Goal: Task Accomplishment & Management: Manage account settings

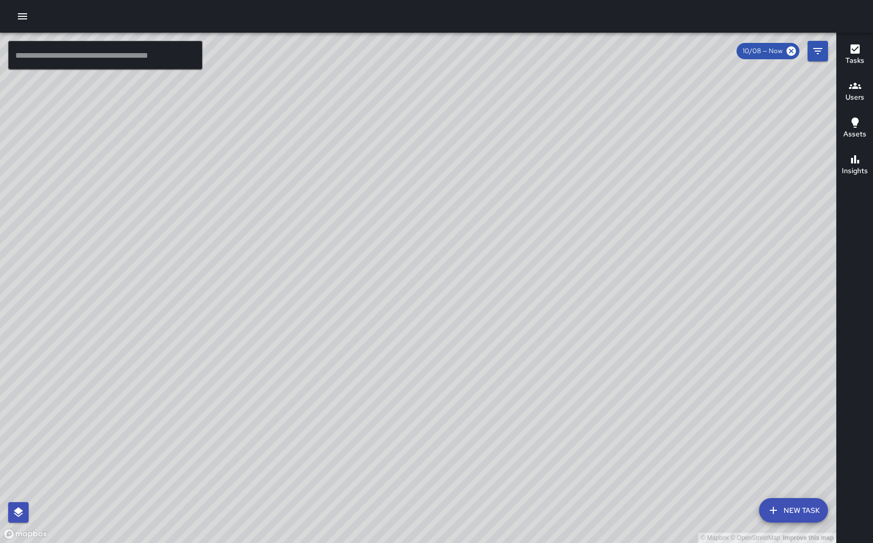
click at [24, 15] on icon "button" at bounding box center [22, 16] width 12 height 12
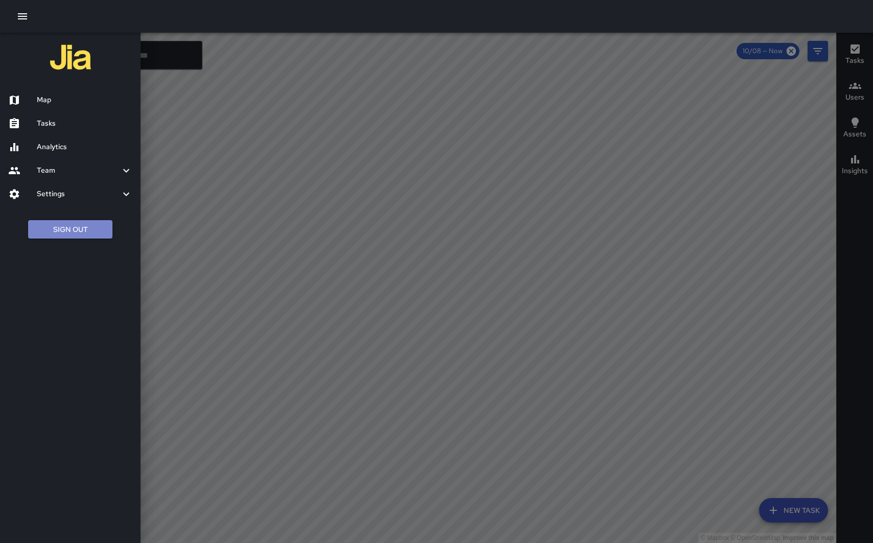
click at [64, 226] on button "Sign Out" at bounding box center [70, 229] width 84 height 19
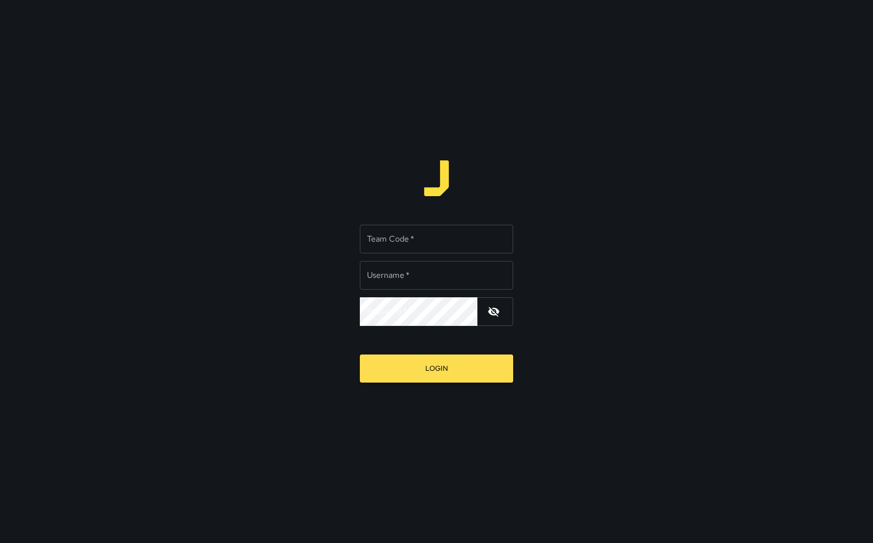
click at [382, 243] on input "Team Code   *" at bounding box center [436, 239] width 153 height 29
type input "*****"
click at [417, 277] on input "Username   *" at bounding box center [436, 275] width 153 height 29
type input "**********"
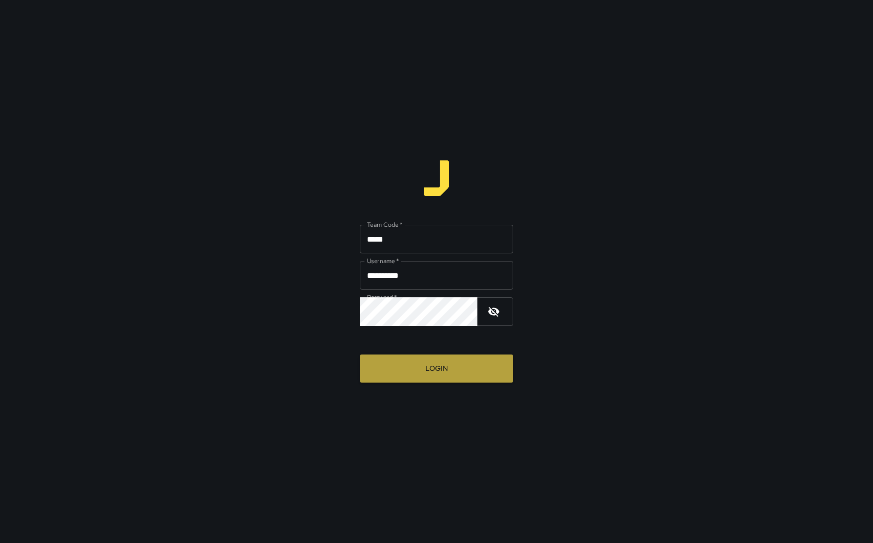
click at [390, 377] on button "Login" at bounding box center [436, 369] width 153 height 28
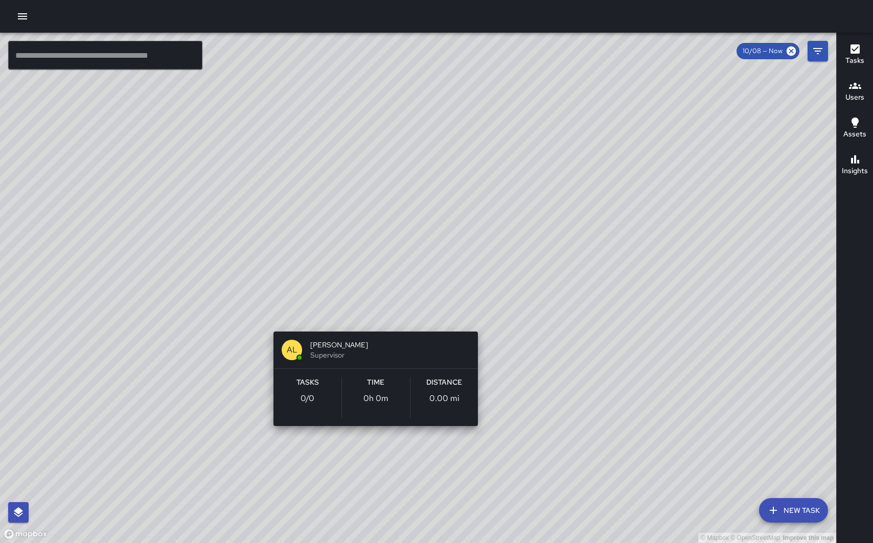
click at [377, 317] on div "© Mapbox © OpenStreetMap Improve this map AL Alex Ludlum Supervisor Tasks 0 / 0…" at bounding box center [418, 288] width 836 height 511
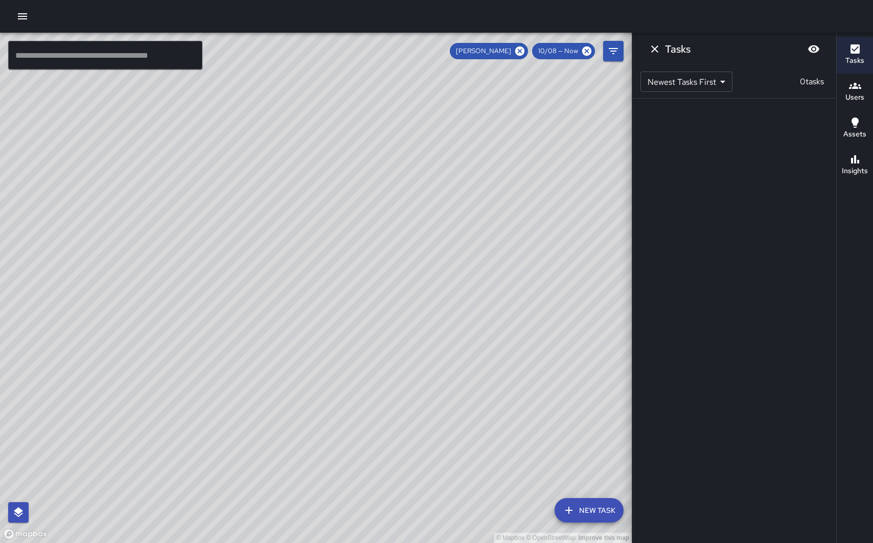
click at [269, 319] on div "© Mapbox © OpenStreetMap Improve this map AL Alex Ludlum Supervisor Tasks 0 / 0…" at bounding box center [316, 288] width 632 height 511
click at [655, 52] on icon "Dismiss" at bounding box center [655, 49] width 12 height 12
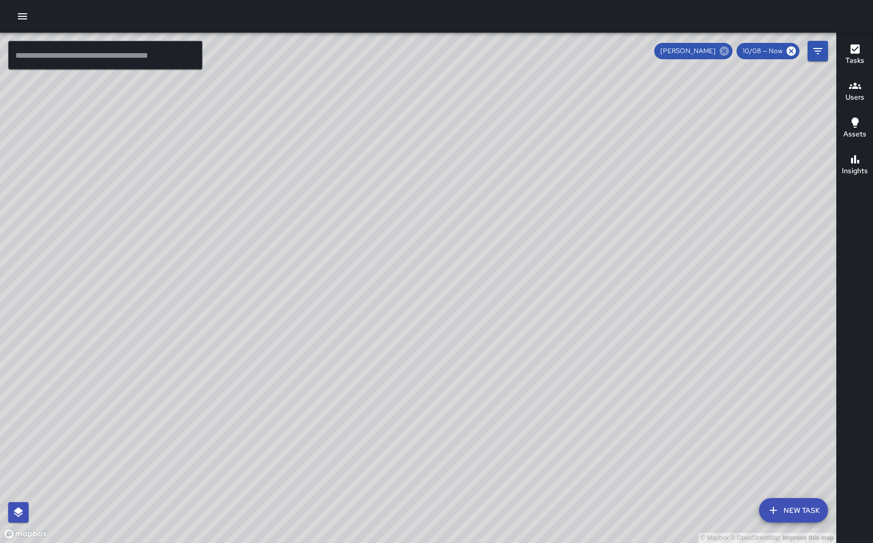
click at [722, 49] on icon at bounding box center [724, 51] width 9 height 9
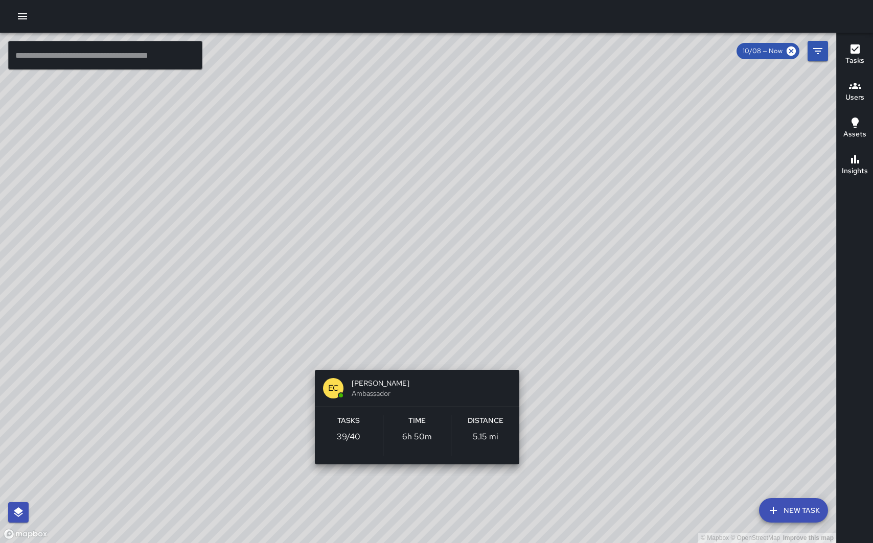
click at [410, 357] on div "© Mapbox © OpenStreetMap Improve this map EC Enrique Cervantes Ambassador Tasks…" at bounding box center [418, 288] width 836 height 511
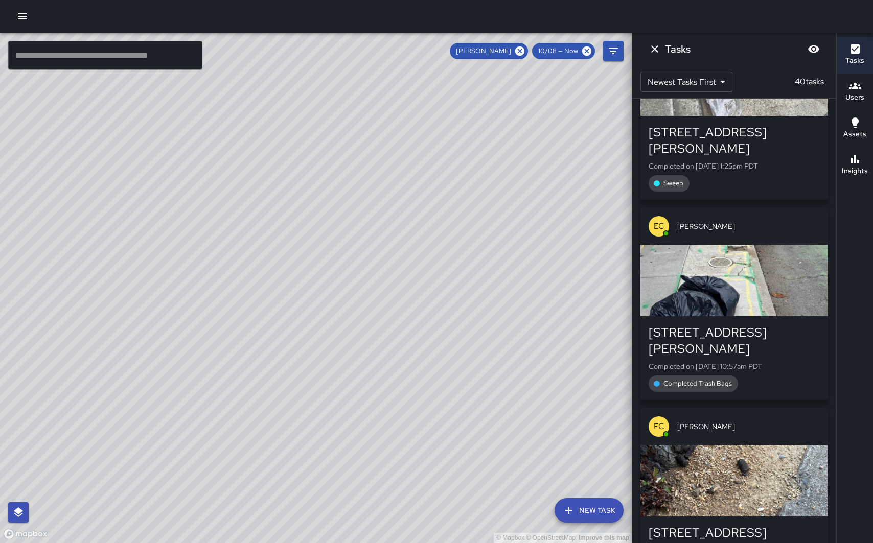
scroll to position [97, 0]
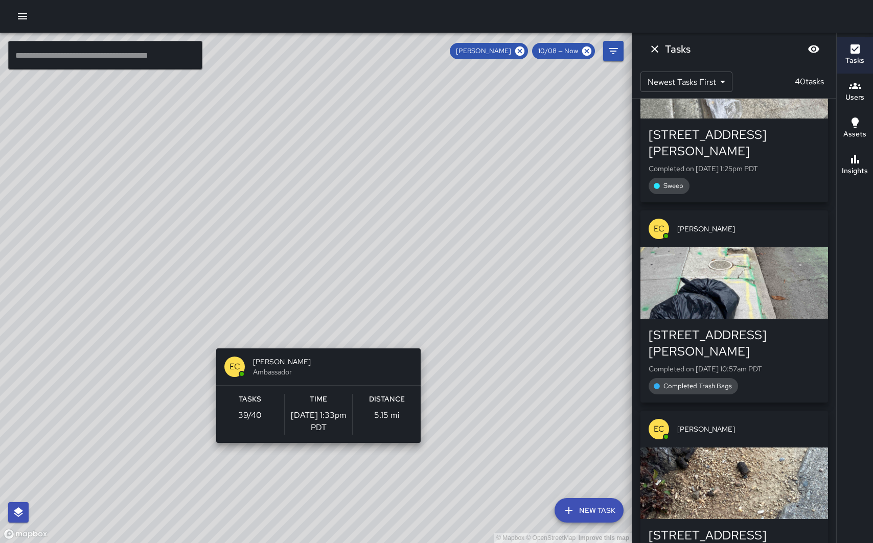
click at [322, 342] on div "© Mapbox © OpenStreetMap Improve this map EC Enrique Cervantes Ambassador Tasks…" at bounding box center [316, 288] width 632 height 511
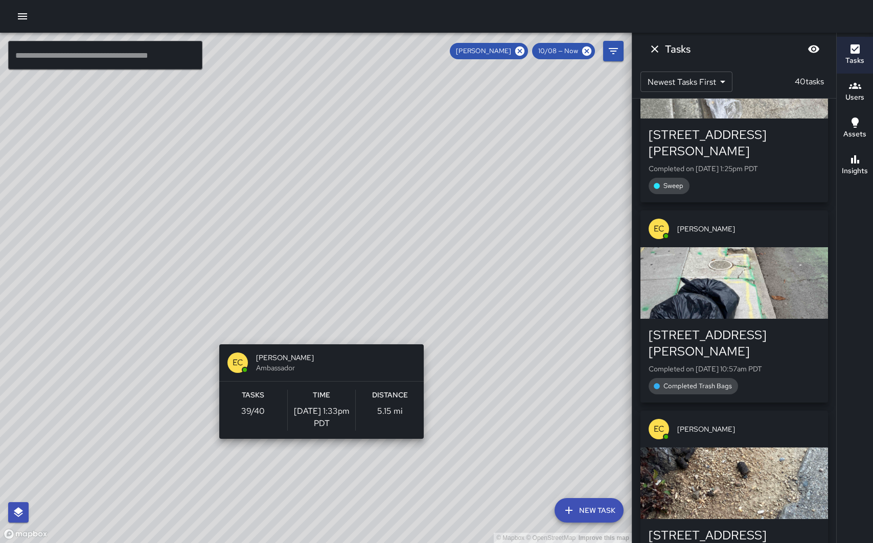
click at [326, 338] on div "© Mapbox © OpenStreetMap Improve this map EC Enrique Cervantes Ambassador Tasks…" at bounding box center [316, 288] width 632 height 511
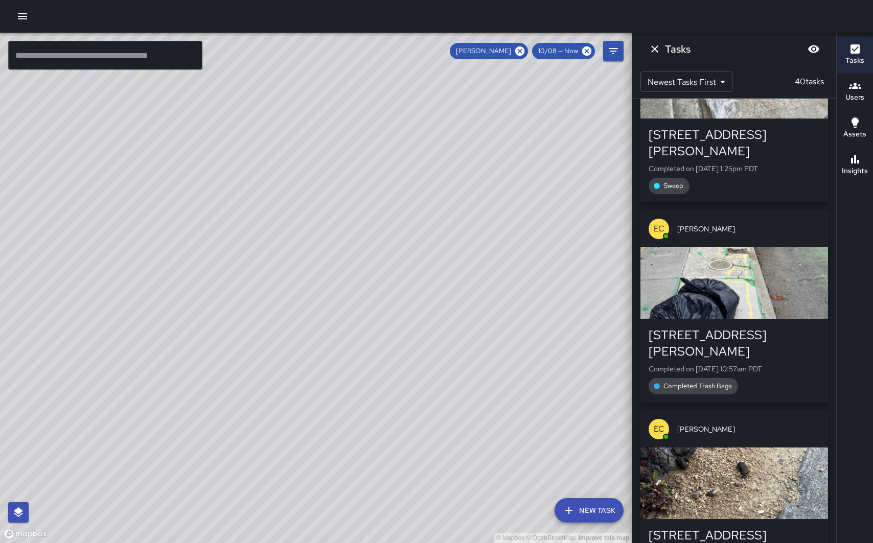
drag, startPoint x: 325, startPoint y: 371, endPoint x: 331, endPoint y: 187, distance: 184.1
click at [331, 187] on div "© Mapbox © OpenStreetMap Improve this map" at bounding box center [316, 288] width 632 height 511
drag, startPoint x: 334, startPoint y: 312, endPoint x: 313, endPoint y: 168, distance: 145.2
click at [313, 168] on div "© Mapbox © OpenStreetMap Improve this map" at bounding box center [316, 288] width 632 height 511
click at [21, 13] on icon "button" at bounding box center [22, 16] width 12 height 12
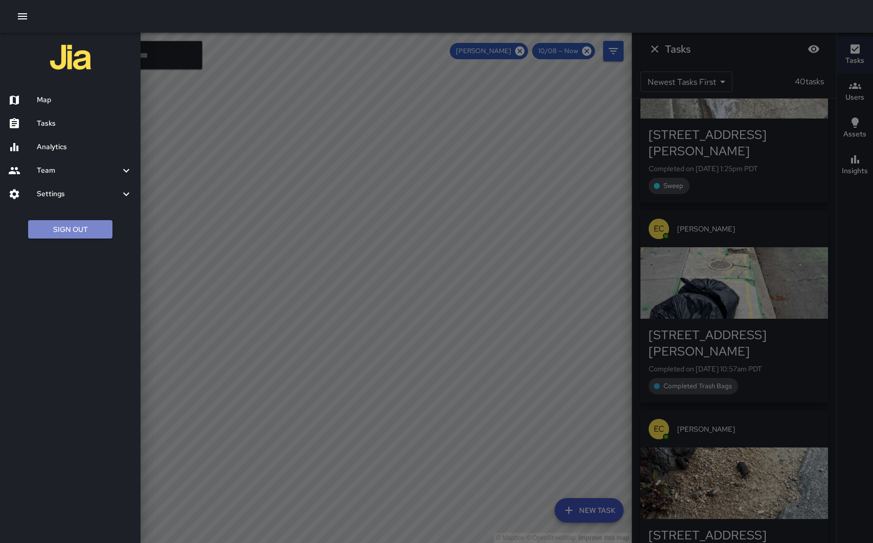
click at [71, 229] on button "Sign Out" at bounding box center [70, 229] width 84 height 19
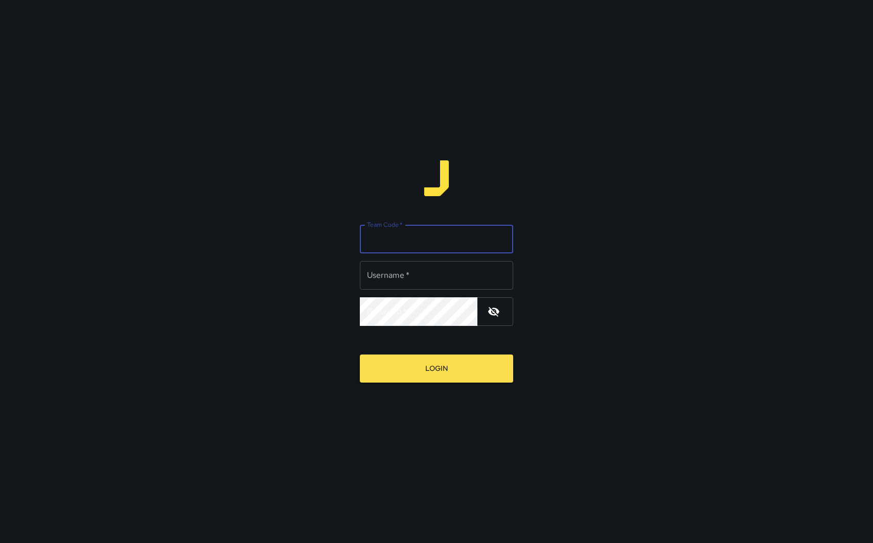
click at [414, 237] on input "Team Code   *" at bounding box center [436, 239] width 153 height 29
type input "*****"
click at [418, 279] on input "Username   *" at bounding box center [436, 275] width 153 height 29
type input "**********"
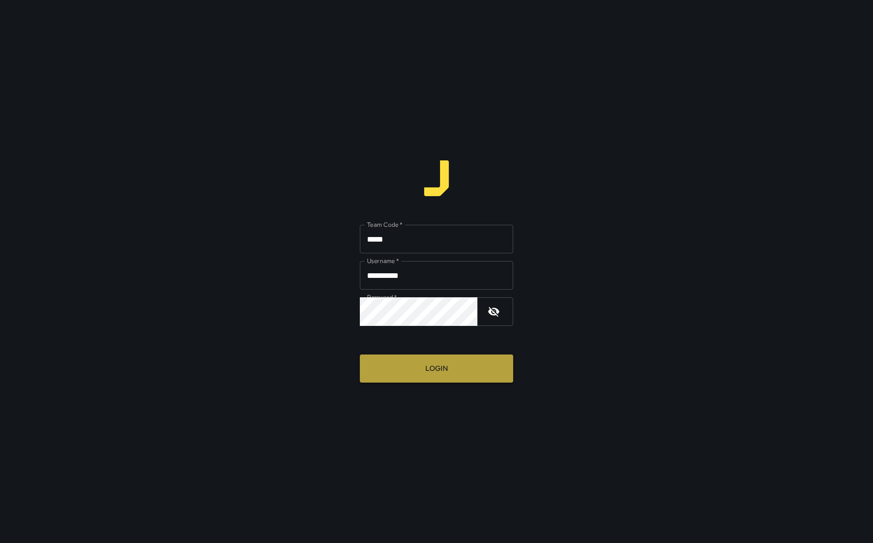
click at [436, 368] on button "Login" at bounding box center [436, 369] width 153 height 28
